Goal: Task Accomplishment & Management: Use online tool/utility

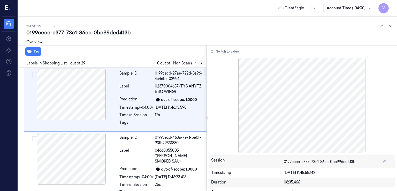
click at [204, 63] on button at bounding box center [201, 63] width 6 height 6
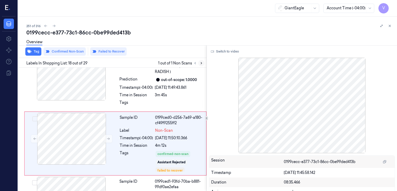
scroll to position [1058, 0]
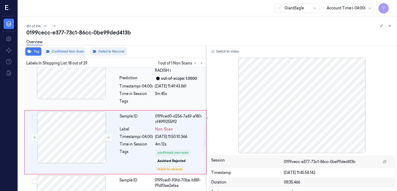
click at [149, 99] on div "Tags" at bounding box center [135, 103] width 33 height 8
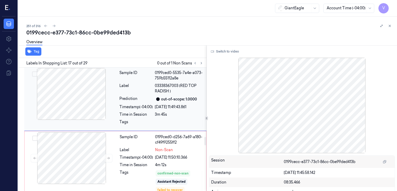
scroll to position [1046, 0]
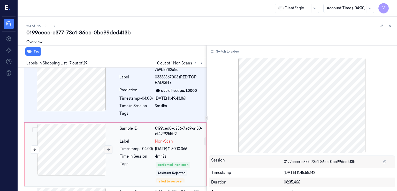
click at [109, 148] on icon at bounding box center [109, 150] width 4 height 4
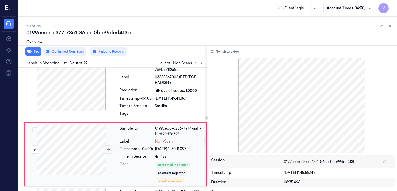
scroll to position [1058, 0]
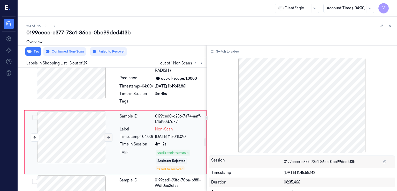
click at [109, 138] on div at bounding box center [72, 137] width 92 height 52
click at [139, 126] on div "Label" at bounding box center [136, 128] width 33 height 5
click at [142, 110] on div "Sample ID 0199ced0-d256-7a74-aaff-b1bf90d7d79f Label Non-Scan Timestamp (-04:00…" at bounding box center [115, 142] width 182 height 64
click at [143, 95] on div "Sample ID 0199ced0-5535-7a4e-a073-759b55112a8e Label 03338367003 (RED TOP RADIS…" at bounding box center [161, 78] width 88 height 62
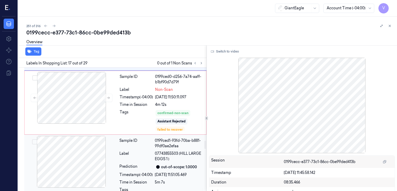
click at [142, 138] on div "Sample ID" at bounding box center [135, 143] width 33 height 11
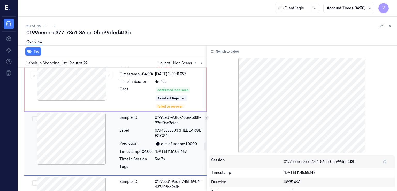
scroll to position [1122, 0]
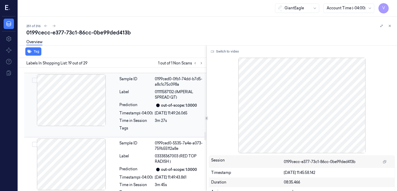
click at [176, 110] on div "[DATE] 11:49:26.065" at bounding box center [179, 112] width 49 height 5
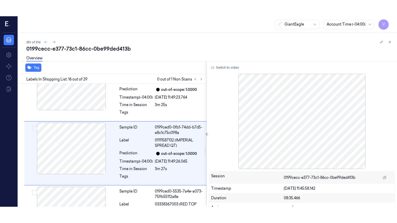
scroll to position [930, 0]
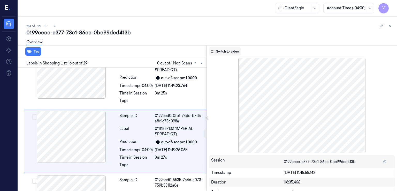
click at [223, 54] on button "Switch to video" at bounding box center [225, 51] width 32 height 8
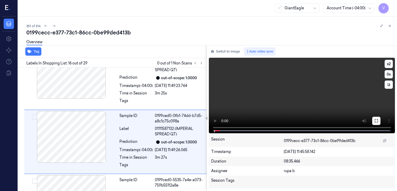
click at [375, 119] on icon at bounding box center [376, 121] width 4 height 4
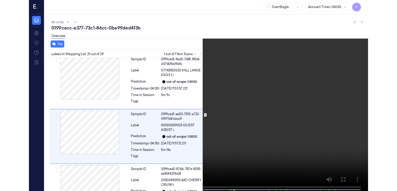
scroll to position [1234, 0]
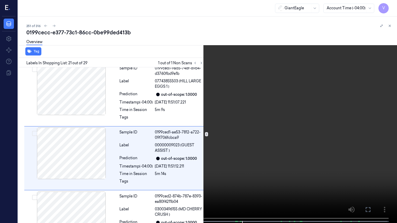
click at [0, 0] on icon at bounding box center [0, 0] width 0 height 0
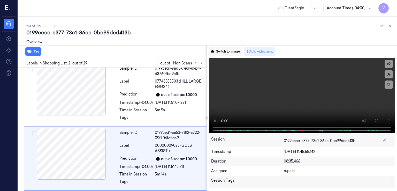
click at [230, 51] on button "Switch to image" at bounding box center [225, 51] width 33 height 8
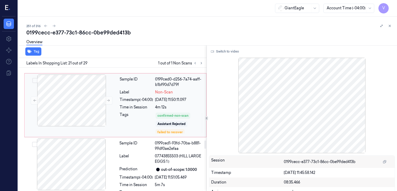
click at [165, 89] on span "Non-Scan" at bounding box center [164, 91] width 18 height 5
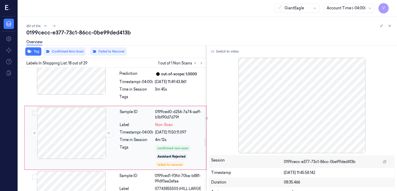
scroll to position [1058, 0]
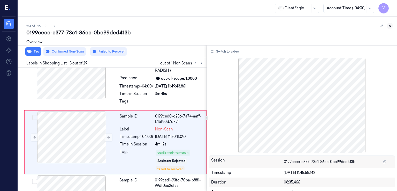
click at [391, 26] on icon at bounding box center [390, 26] width 4 height 4
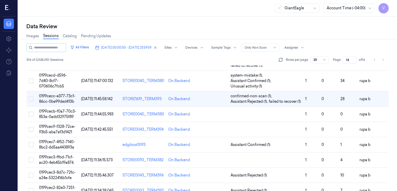
scroll to position [149, 0]
